Goal: Navigation & Orientation: Find specific page/section

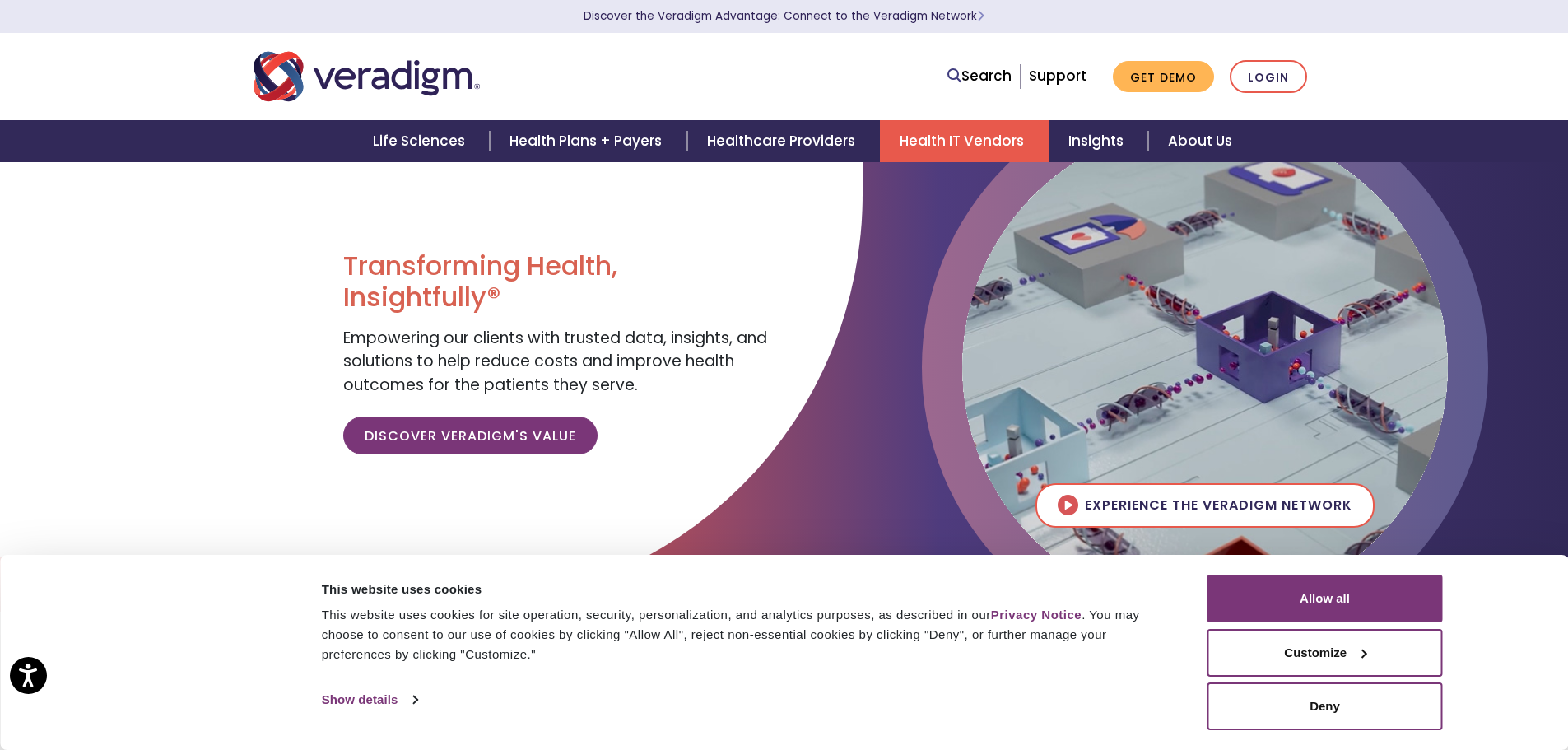
click at [981, 148] on link "Health IT Vendors" at bounding box center [964, 141] width 168 height 42
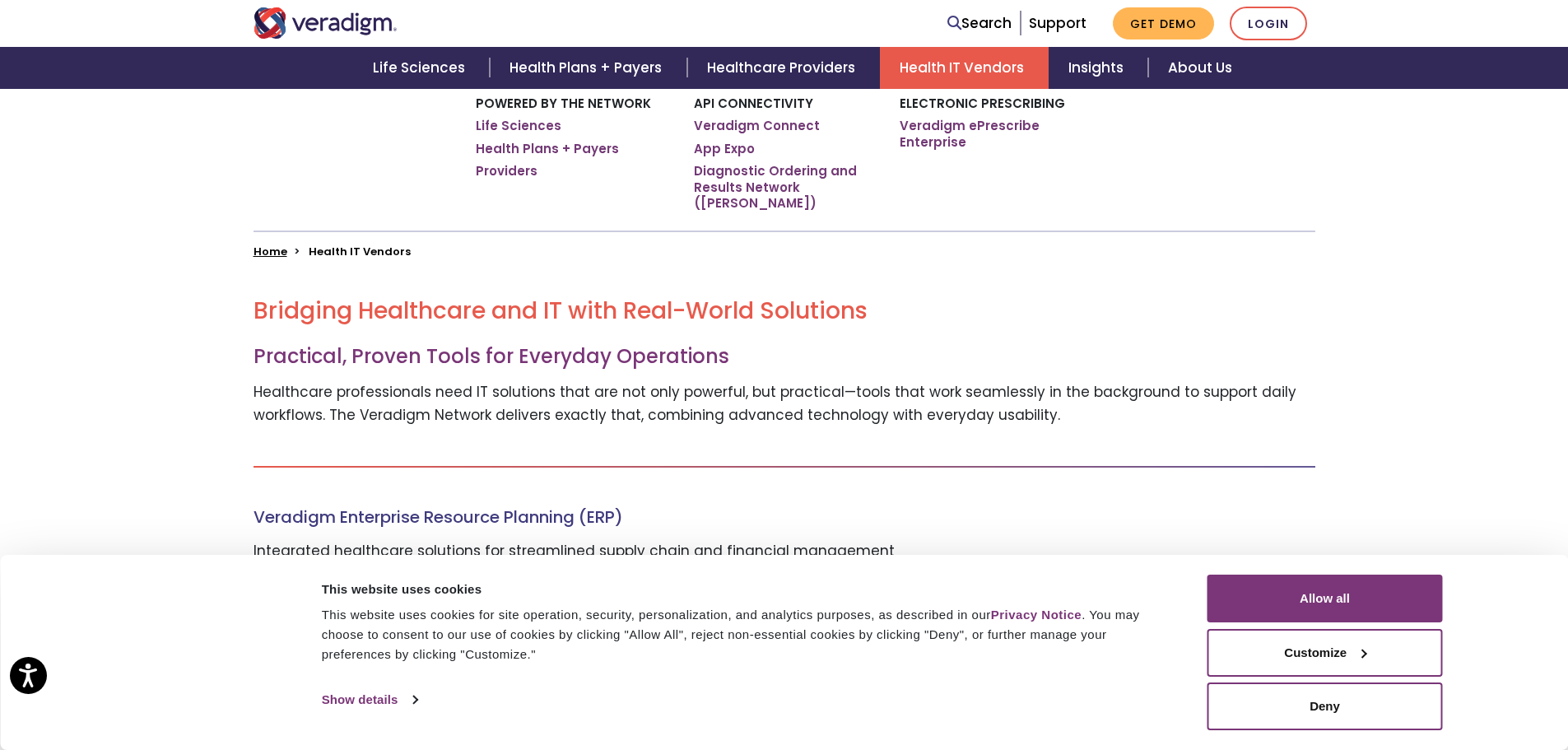
scroll to position [577, 0]
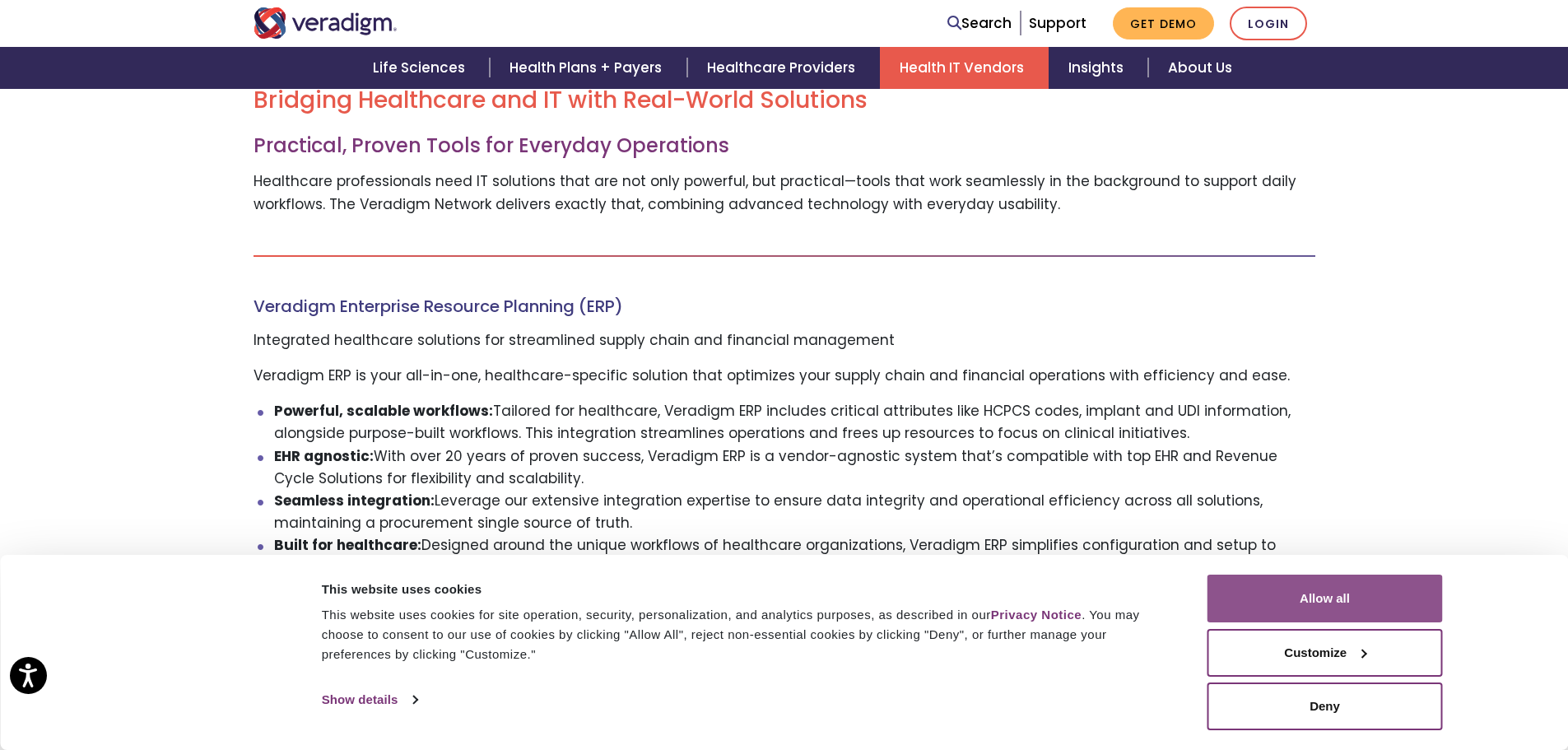
click at [1308, 595] on button "Allow all" at bounding box center [1325, 598] width 236 height 48
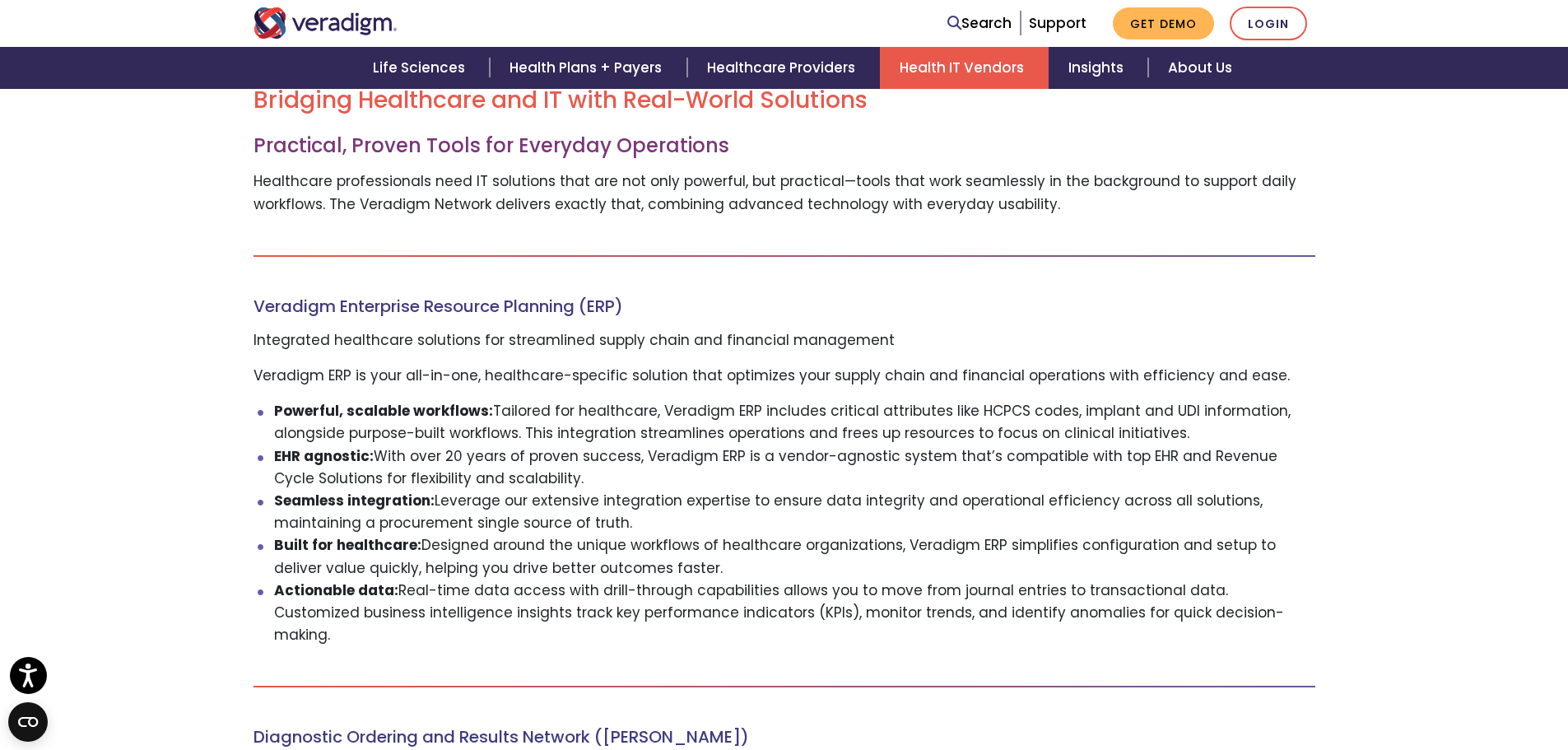
scroll to position [329, 0]
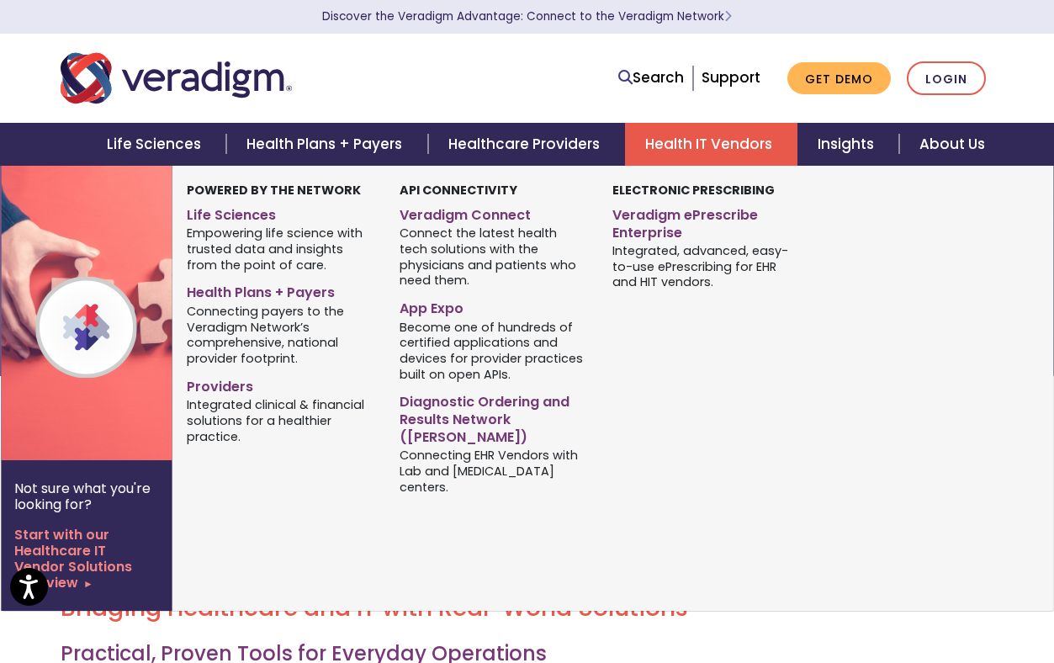
click at [795, 437] on div "Electronic Prescribing Veradigm ePrescribe Enterprise Integrated, advanced, eas…" at bounding box center [706, 341] width 213 height 320
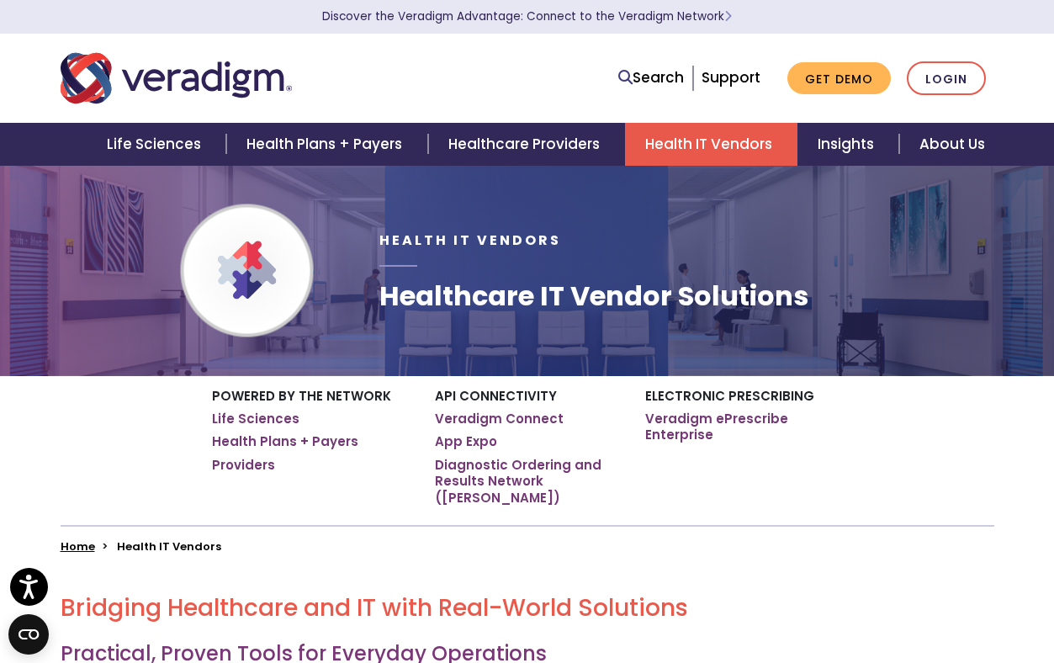
click at [132, 444] on div "Powered by the Network Life Sciences Health Plans + Payers Providers API Connec…" at bounding box center [527, 451] width 959 height 150
